Goal: Find specific page/section: Find specific page/section

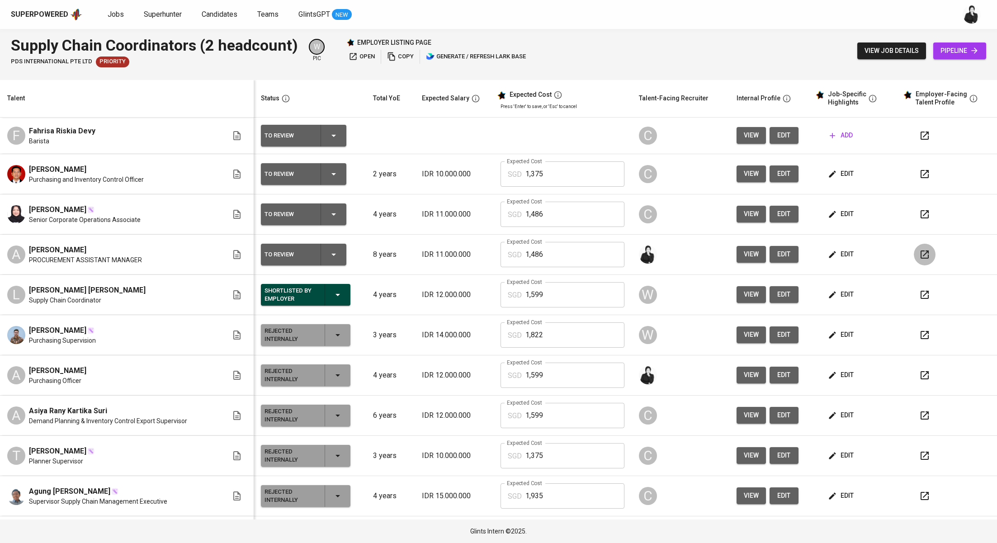
click at [919, 258] on icon "button" at bounding box center [924, 254] width 11 height 11
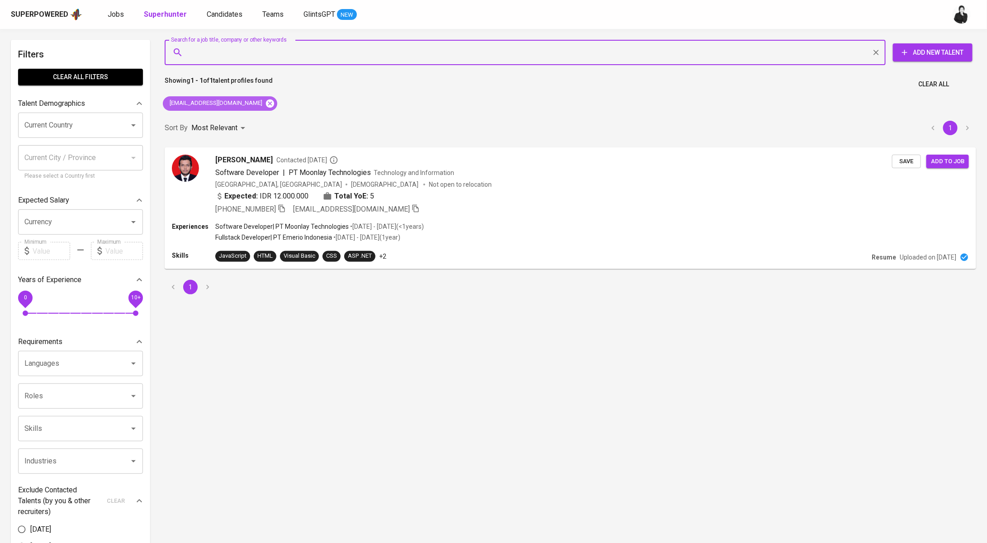
click at [266, 101] on icon at bounding box center [270, 103] width 8 height 8
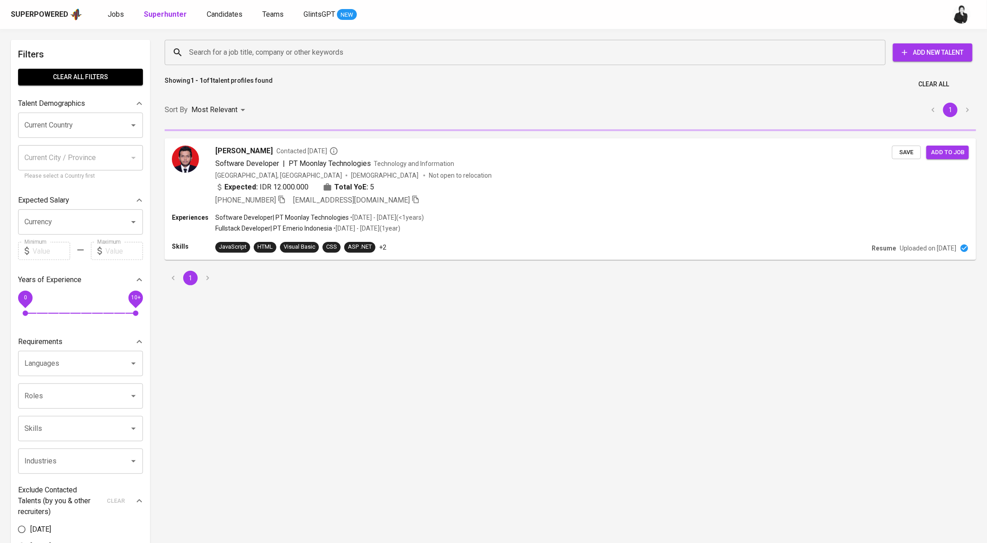
click at [261, 59] on input "Search for a job title, company or other keywords" at bounding box center [527, 52] width 681 height 17
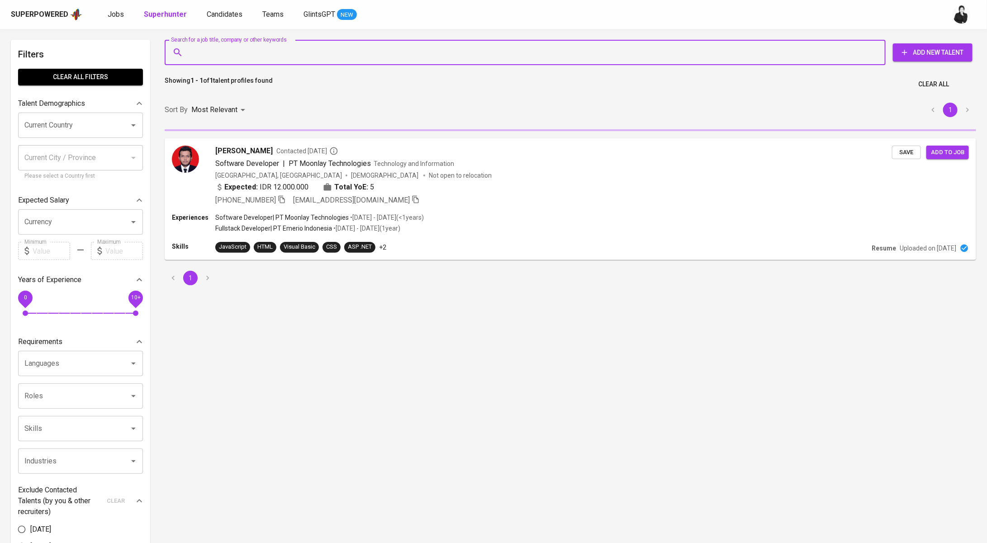
paste input "nadhirafauzia1@gmail.com"
type input "nadhirafauzia1@gmail.com"
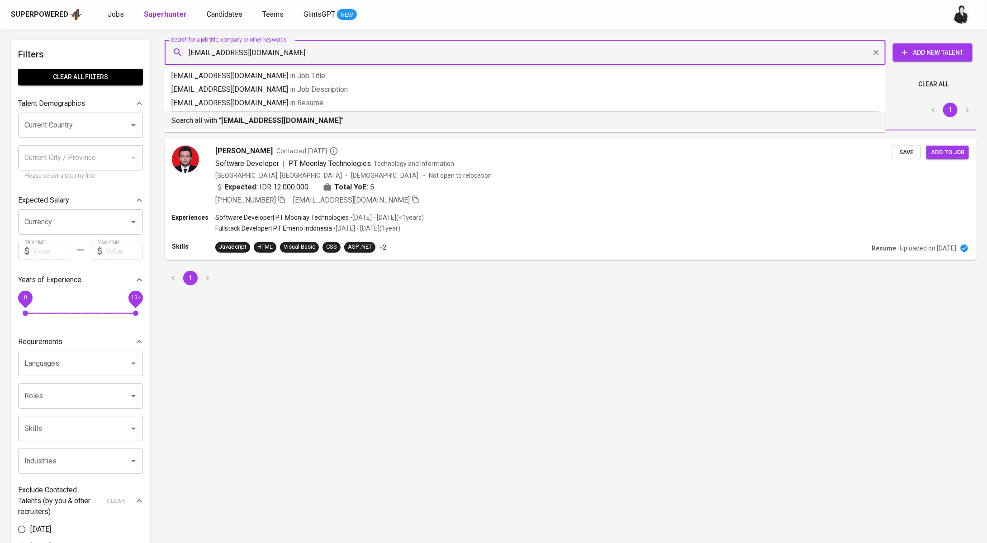
click at [280, 120] on b "nadhirafauzia1@gmail.com" at bounding box center [281, 120] width 120 height 9
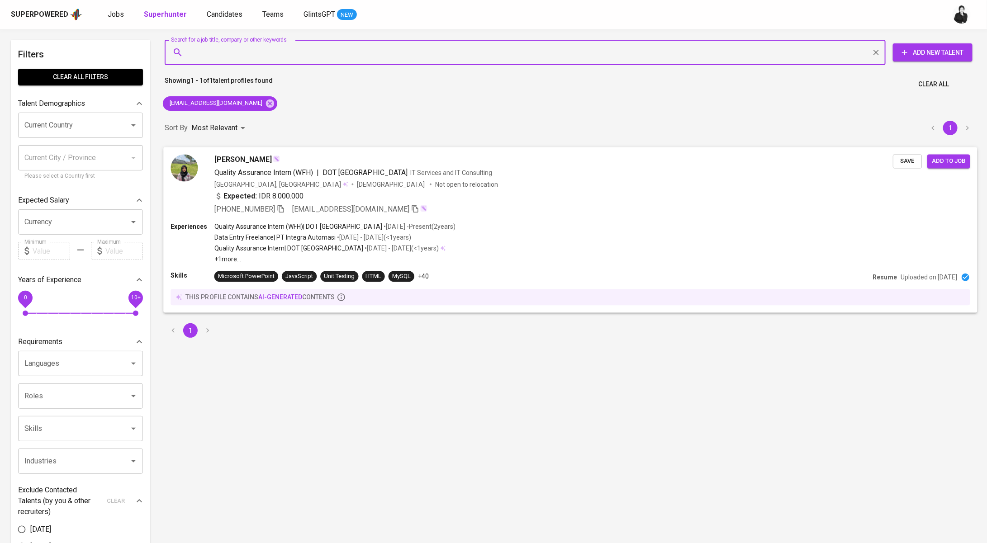
click at [302, 161] on div "Nadhira Fauzia" at bounding box center [553, 159] width 678 height 11
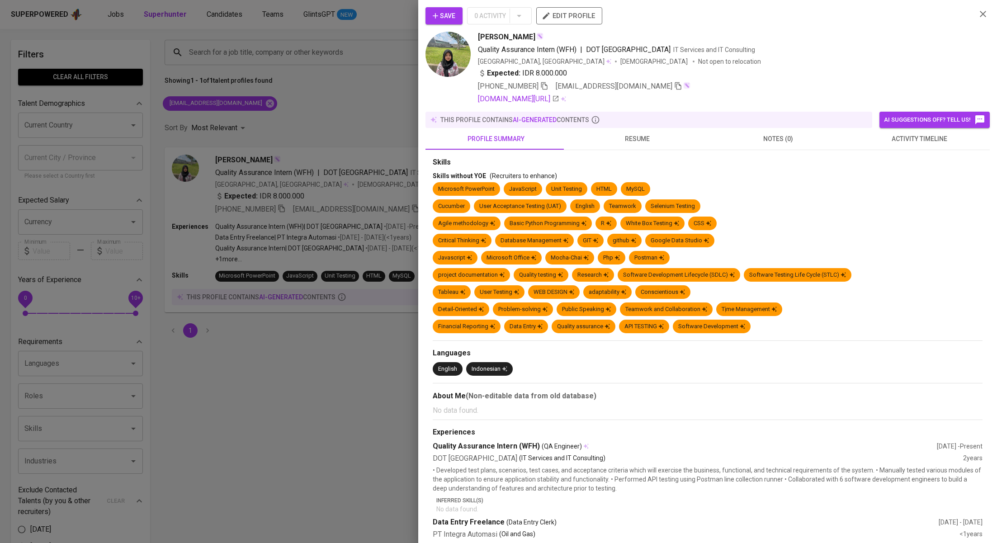
click at [939, 142] on span "activity timeline" at bounding box center [919, 138] width 130 height 11
